Goal: Use online tool/utility: Utilize a website feature to perform a specific function

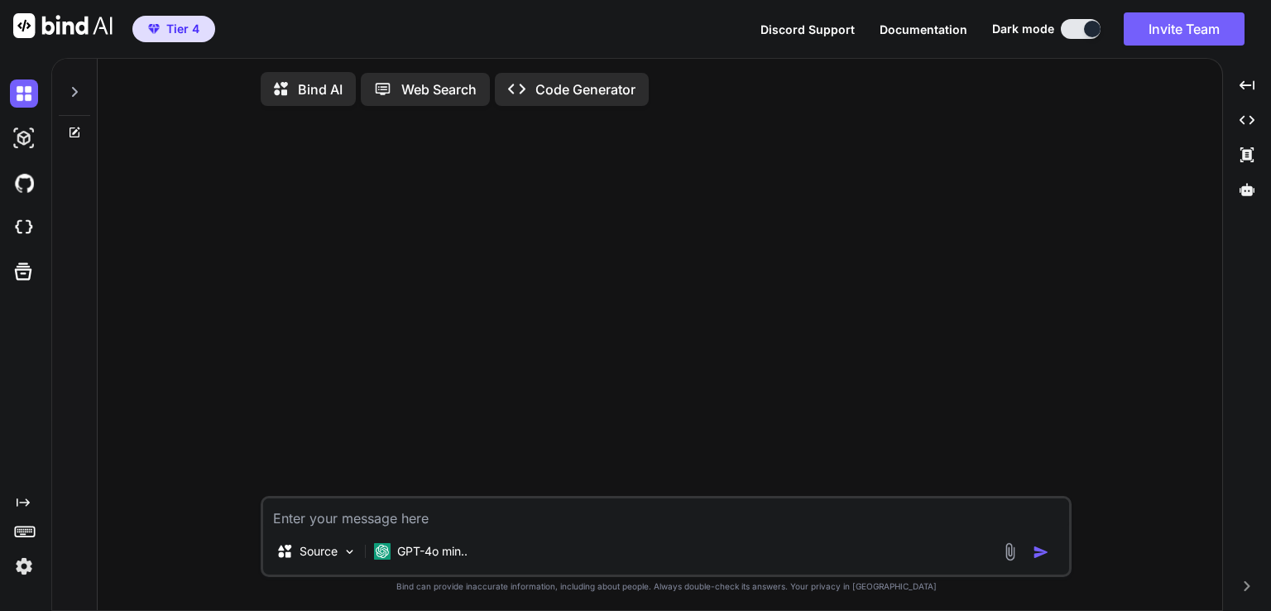
type textarea "x"
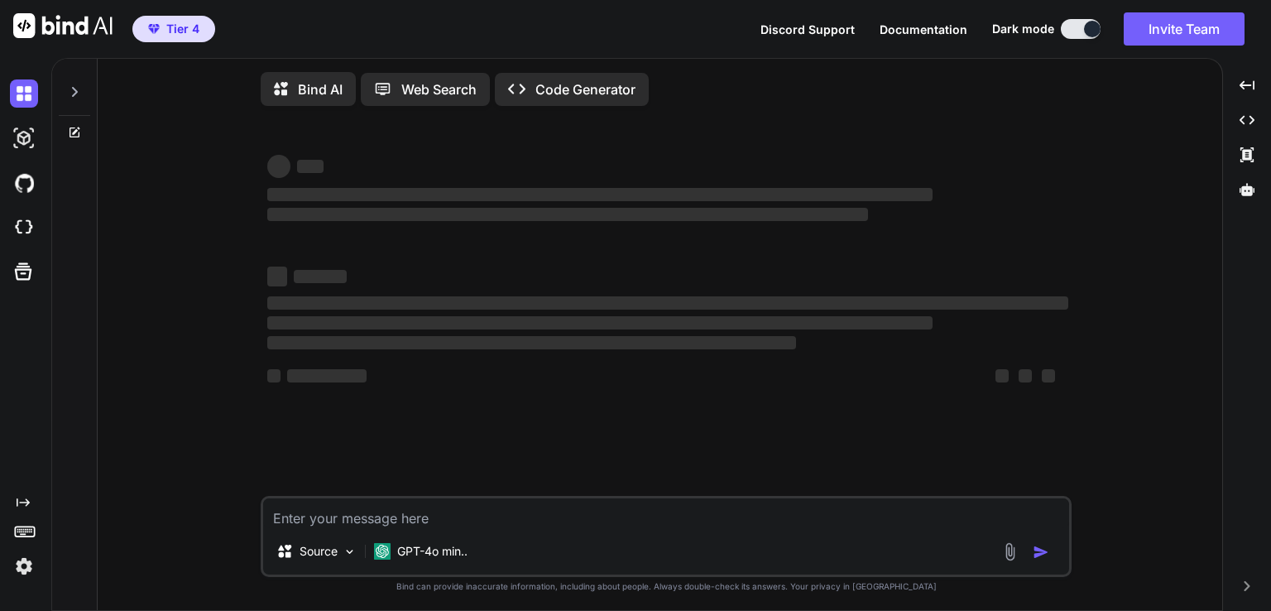
type textarea "x"
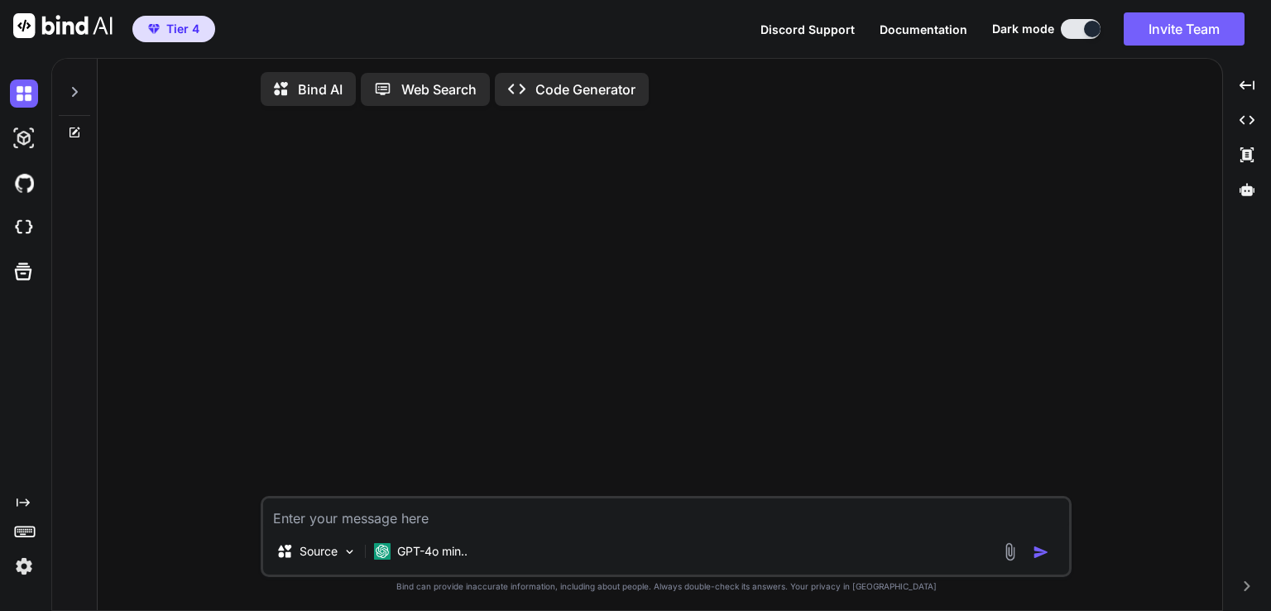
type textarea "x"
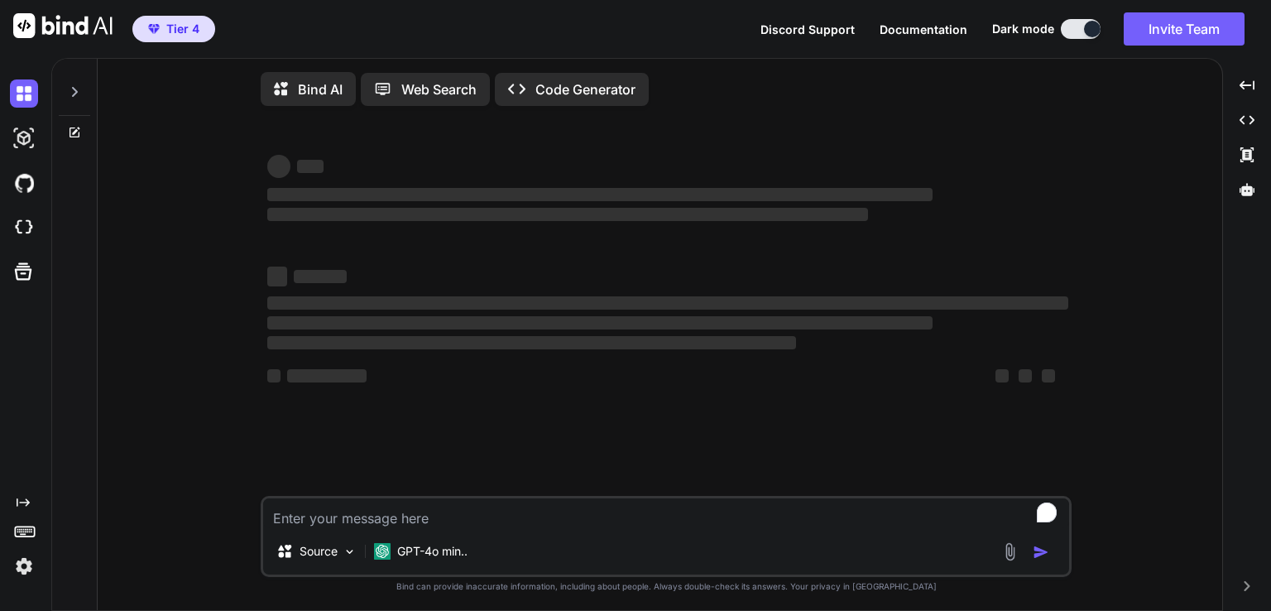
type textarea "x"
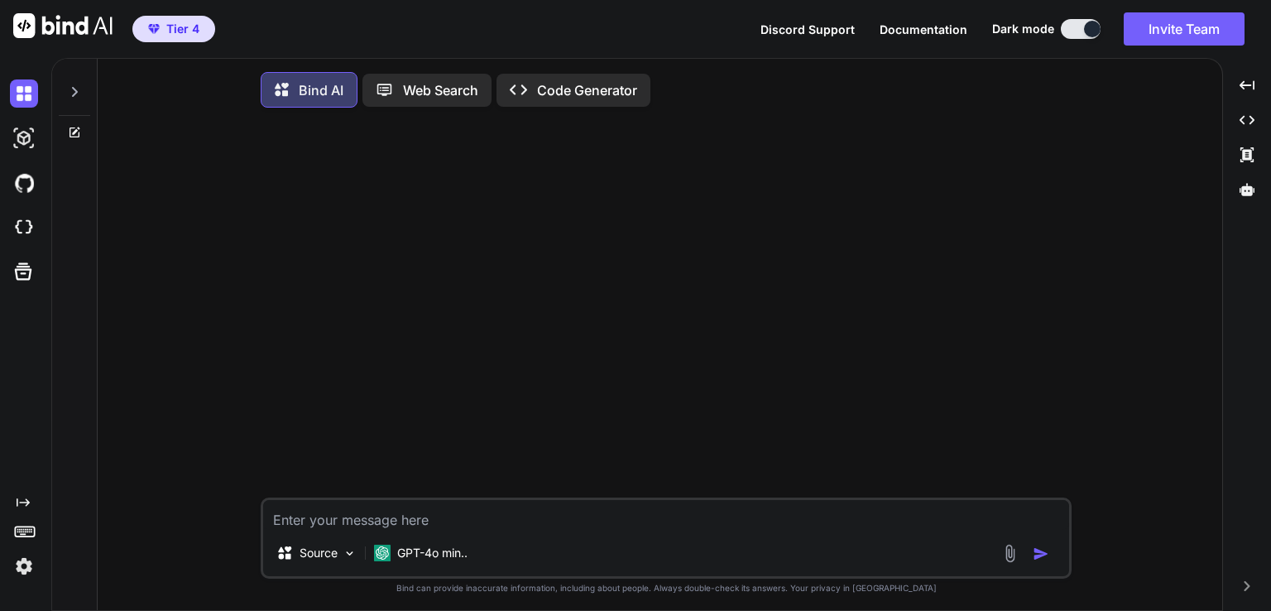
type textarea "x"
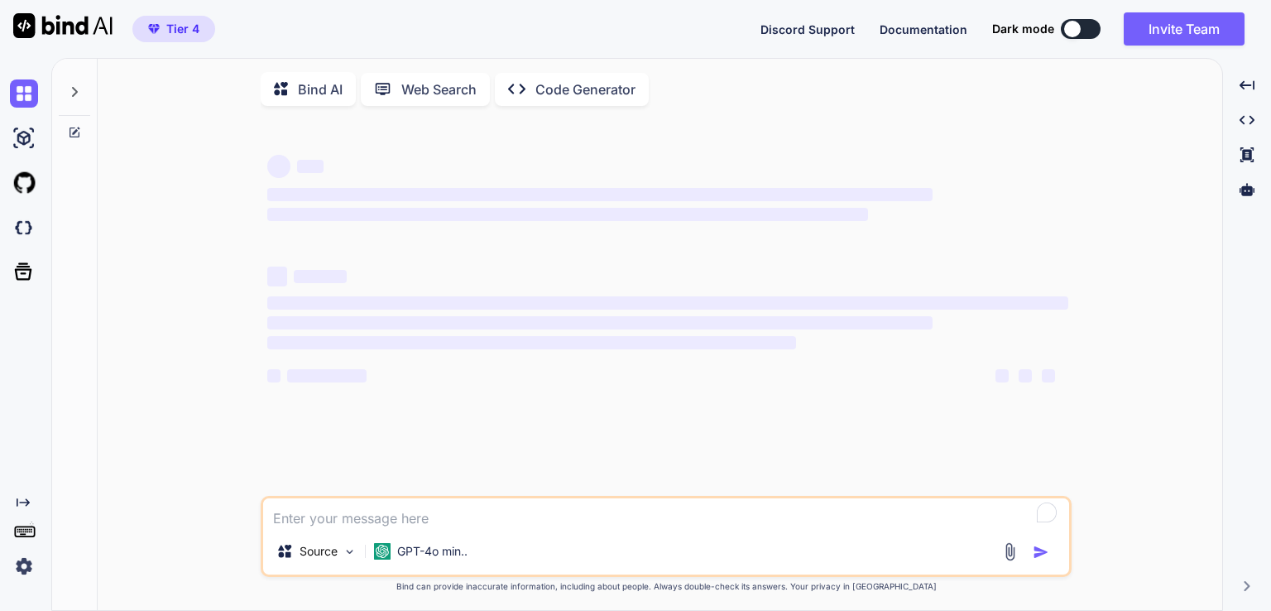
type textarea "x"
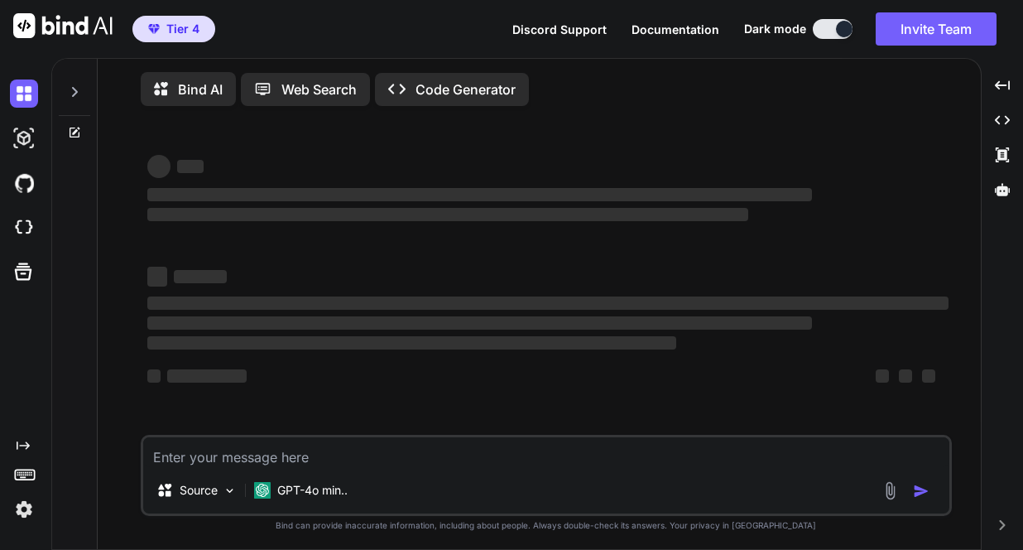
type textarea "x"
